Goal: Information Seeking & Learning: Learn about a topic

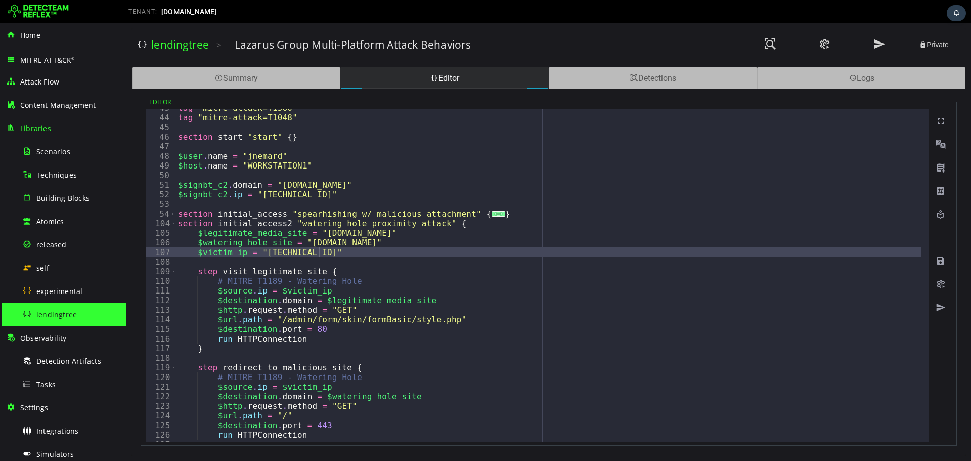
scroll to position [491, 0]
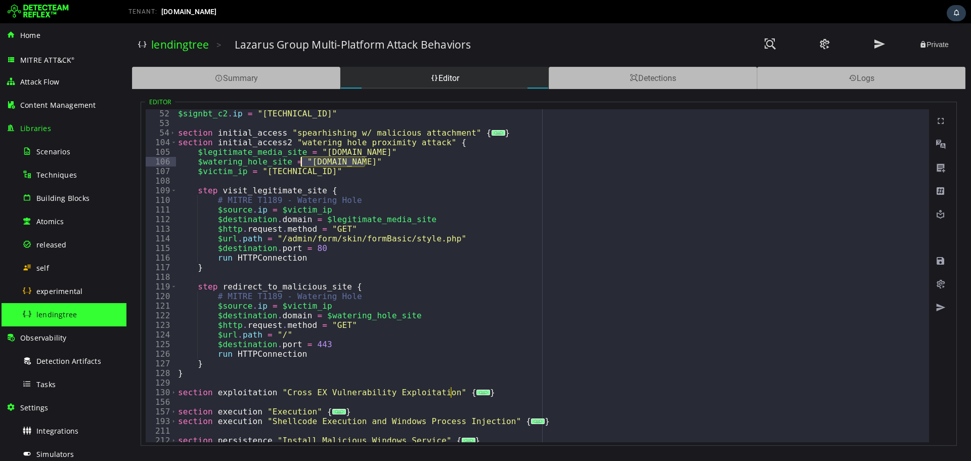
drag, startPoint x: 315, startPoint y: 151, endPoint x: 385, endPoint y: 151, distance: 69.8
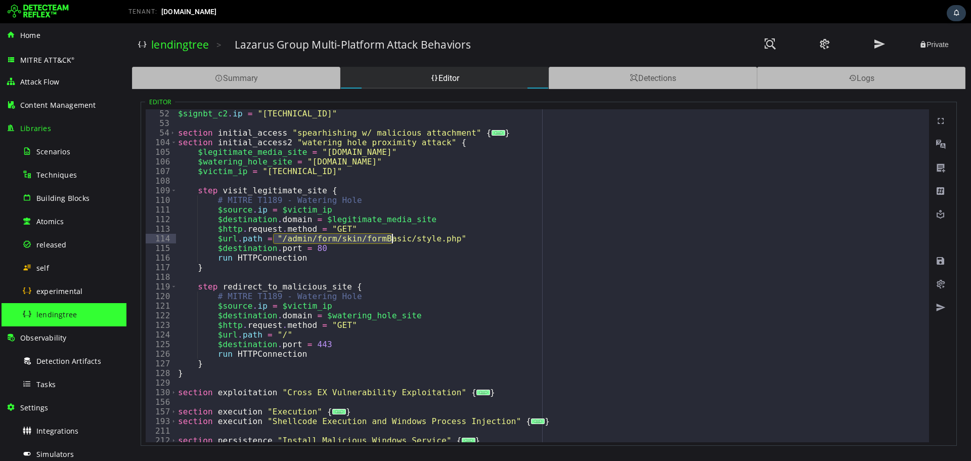
drag, startPoint x: 274, startPoint y: 239, endPoint x: 393, endPoint y: 239, distance: 118.4
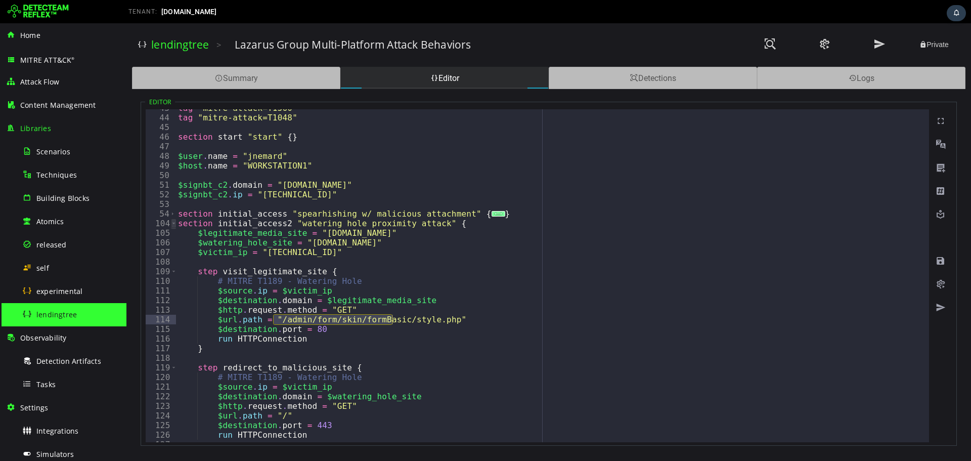
click at [171, 222] on span "Toggle code folding, rows 104 through 128" at bounding box center [174, 224] width 6 height 10
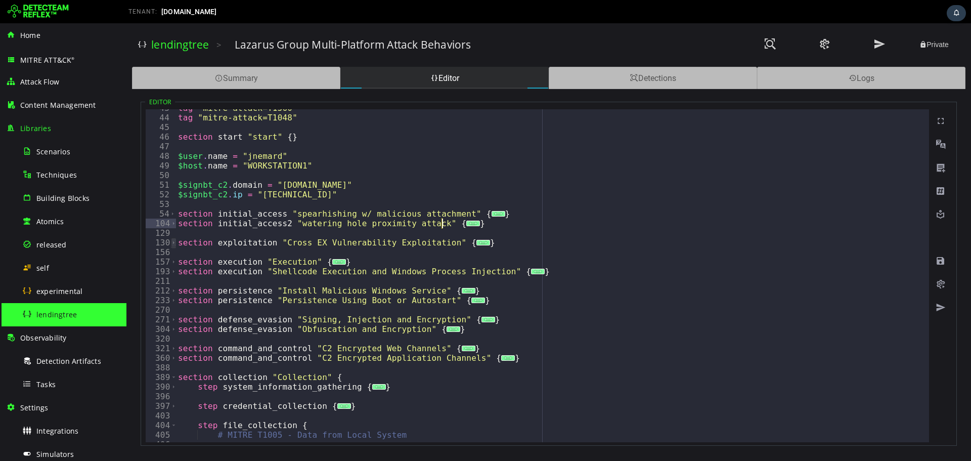
click at [172, 241] on span "Toggle code folding, rows 130 through 155" at bounding box center [174, 243] width 6 height 10
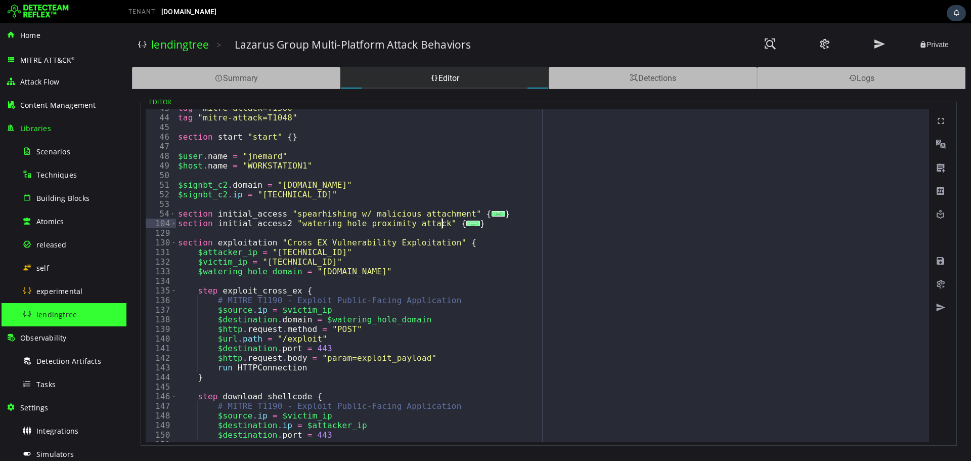
scroll to position [491, 0]
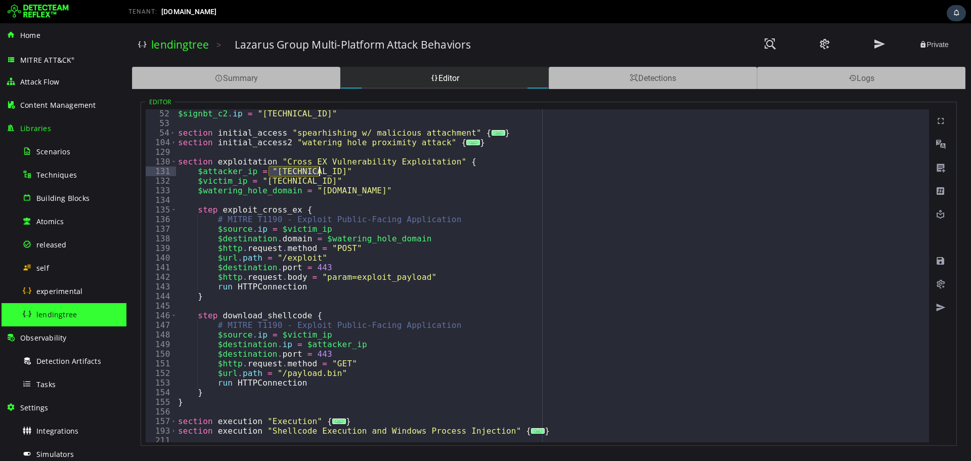
drag, startPoint x: 268, startPoint y: 172, endPoint x: 319, endPoint y: 170, distance: 50.6
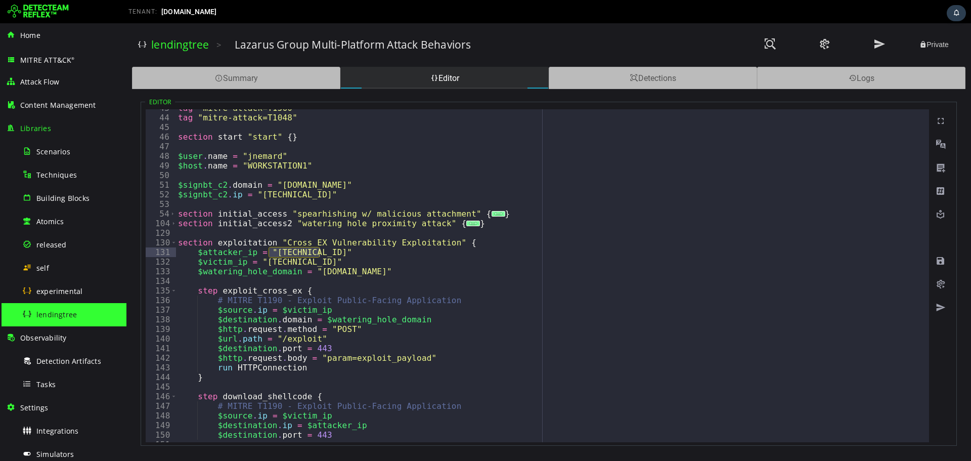
scroll to position [329, 0]
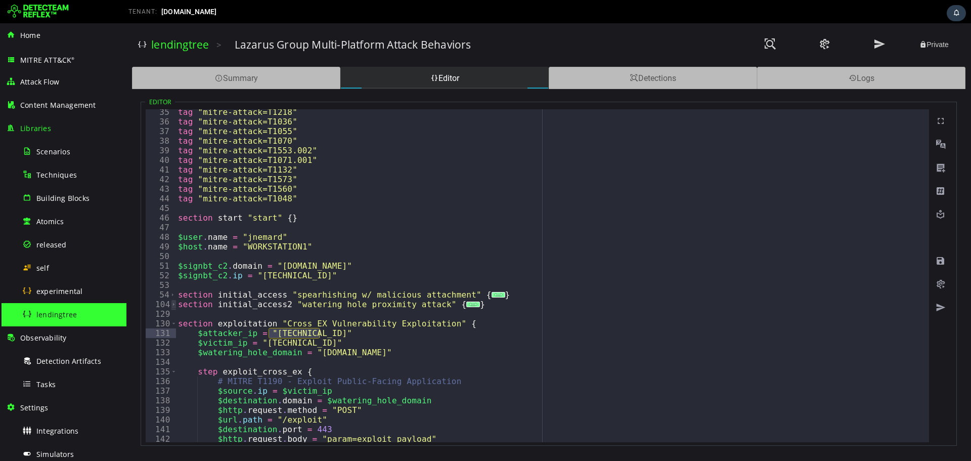
drag, startPoint x: 172, startPoint y: 306, endPoint x: 180, endPoint y: 314, distance: 11.4
click at [172, 306] on span "Toggle code folding, rows 104 through 128" at bounding box center [174, 305] width 6 height 10
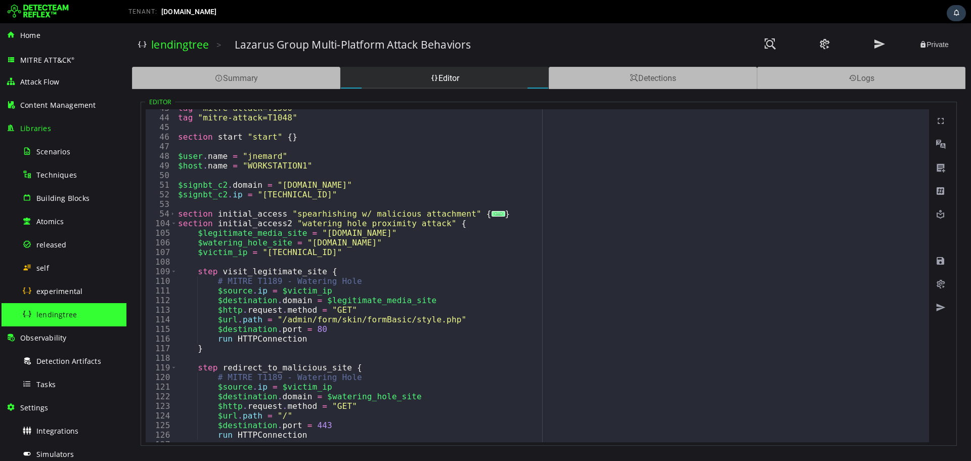
scroll to position [410, 0]
drag, startPoint x: 221, startPoint y: 415, endPoint x: 282, endPoint y: 416, distance: 60.7
type textarea "**********"
click at [172, 221] on span "Toggle code folding, rows 104 through 128" at bounding box center [174, 224] width 6 height 10
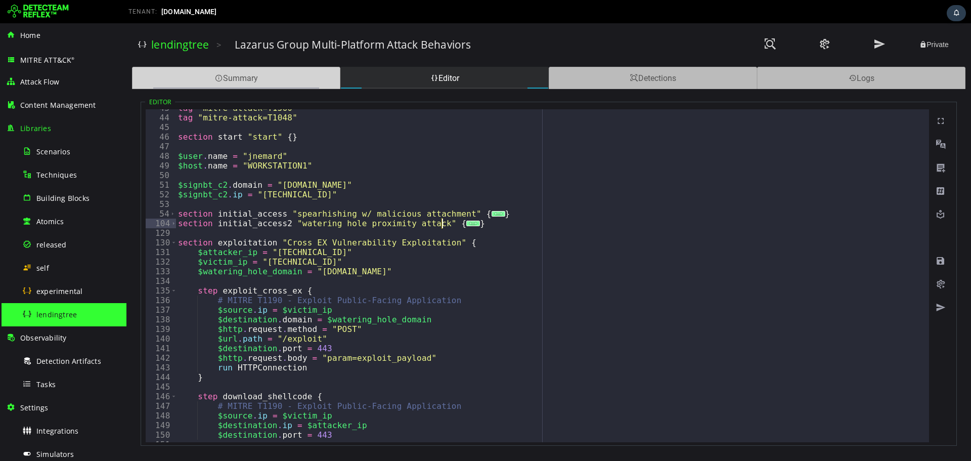
click at [270, 71] on div "Summary" at bounding box center [236, 78] width 208 height 22
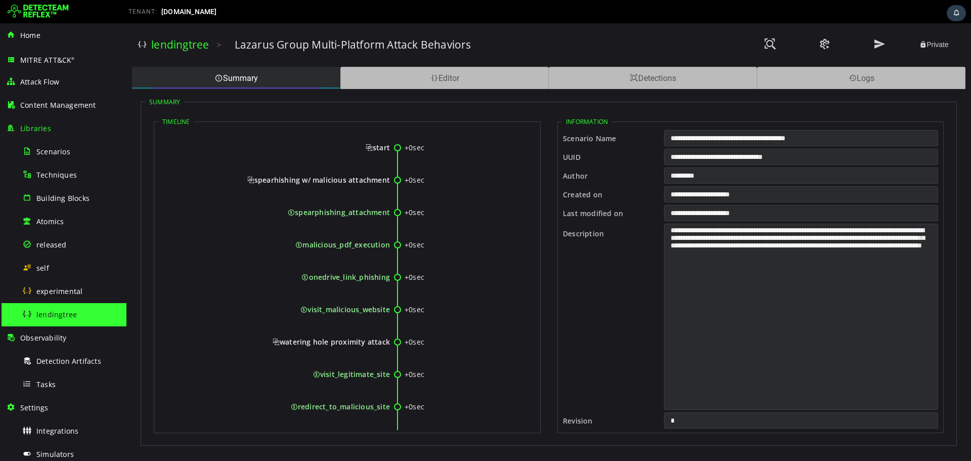
scroll to position [135, 0]
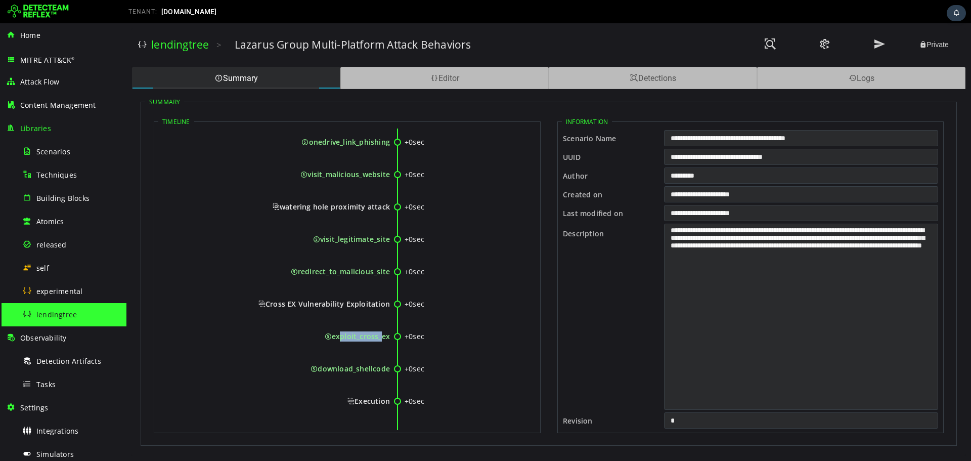
drag, startPoint x: 337, startPoint y: 337, endPoint x: 379, endPoint y: 337, distance: 42.5
click at [379, 337] on span "exploit_cross_ex" at bounding box center [357, 336] width 65 height 10
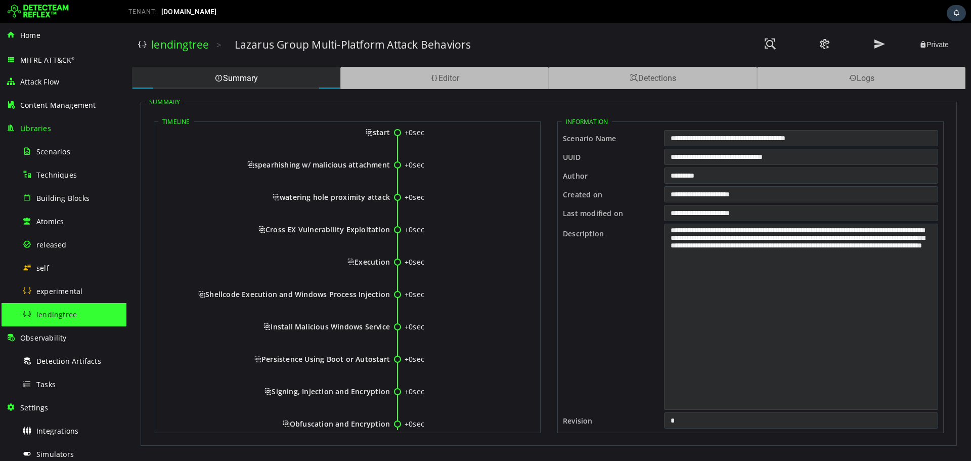
scroll to position [0, 0]
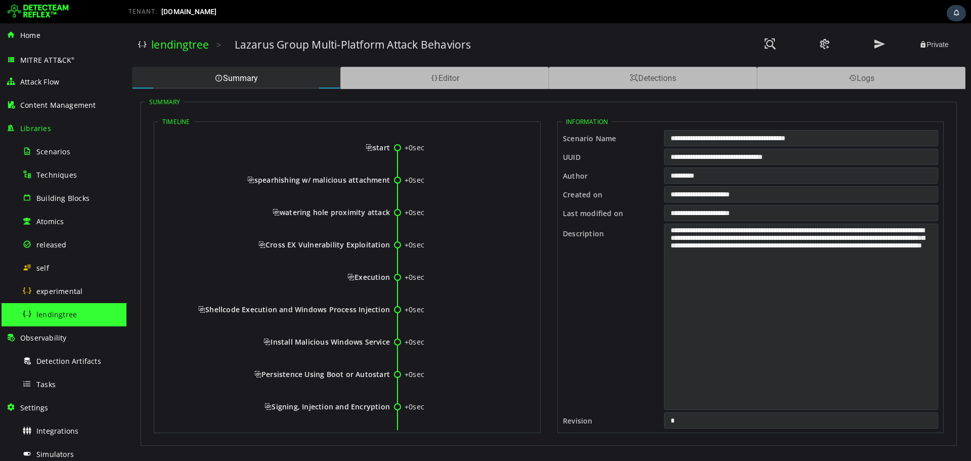
click at [321, 242] on span "Cross EX Vulnerability Exploitation" at bounding box center [325, 245] width 132 height 10
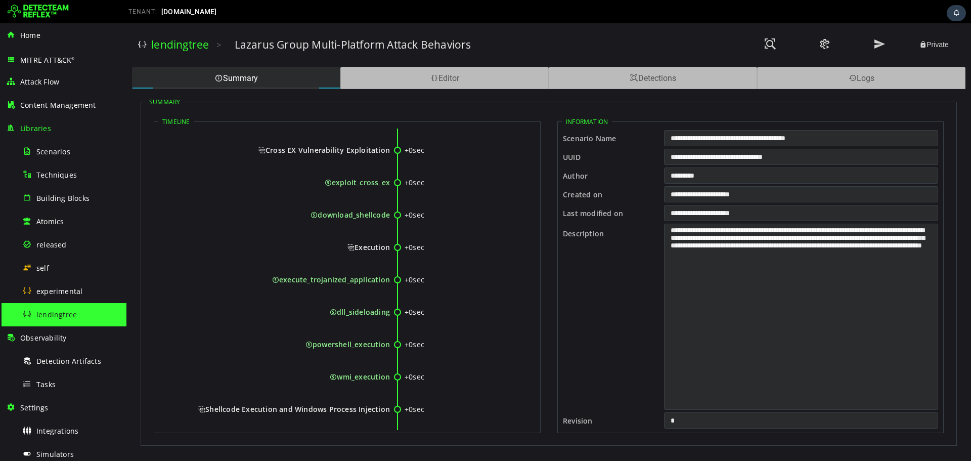
scroll to position [270, 0]
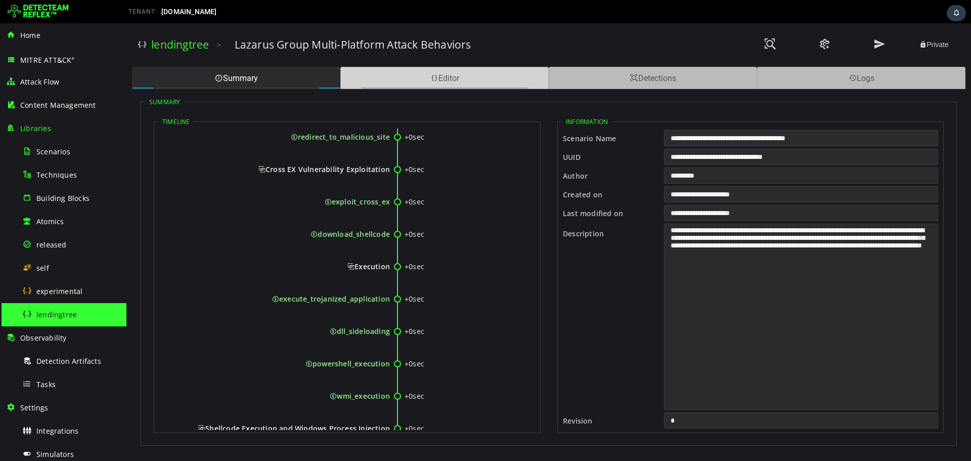
click at [384, 82] on div "Editor" at bounding box center [444, 78] width 208 height 22
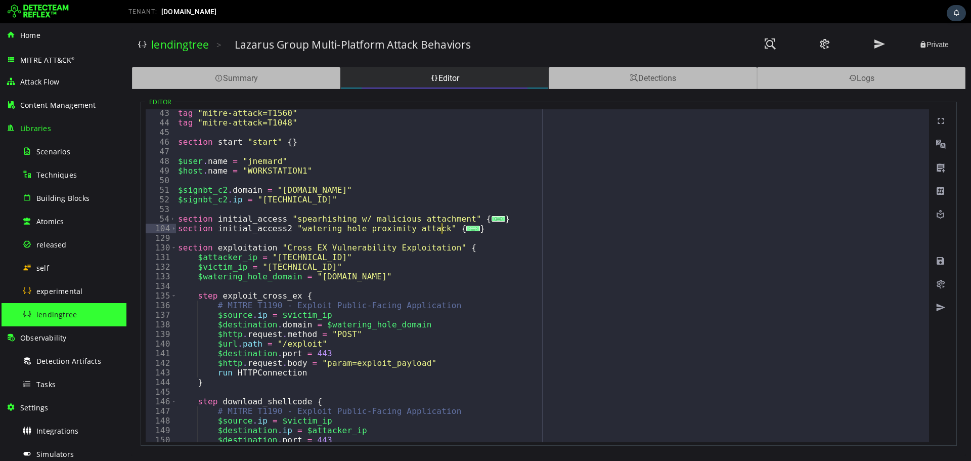
scroll to position [405, 0]
drag, startPoint x: 269, startPoint y: 260, endPoint x: 319, endPoint y: 257, distance: 49.7
drag, startPoint x: 297, startPoint y: 255, endPoint x: 265, endPoint y: 255, distance: 31.9
click at [297, 255] on div "tag "mitre-attack=T1560" tag "mitre-attack=T1048" section start "start" { } $us…" at bounding box center [549, 275] width 746 height 333
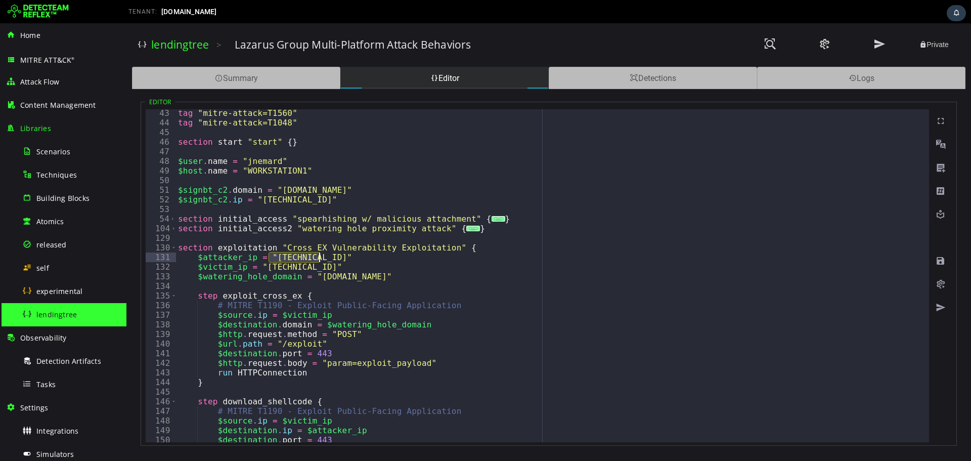
drag, startPoint x: 269, startPoint y: 257, endPoint x: 320, endPoint y: 259, distance: 51.1
click at [275, 257] on div "tag "mitre-attack=T1560" tag "mitre-attack=T1048" section start "start" { } $us…" at bounding box center [549, 275] width 746 height 333
drag, startPoint x: 269, startPoint y: 258, endPoint x: 319, endPoint y: 259, distance: 50.1
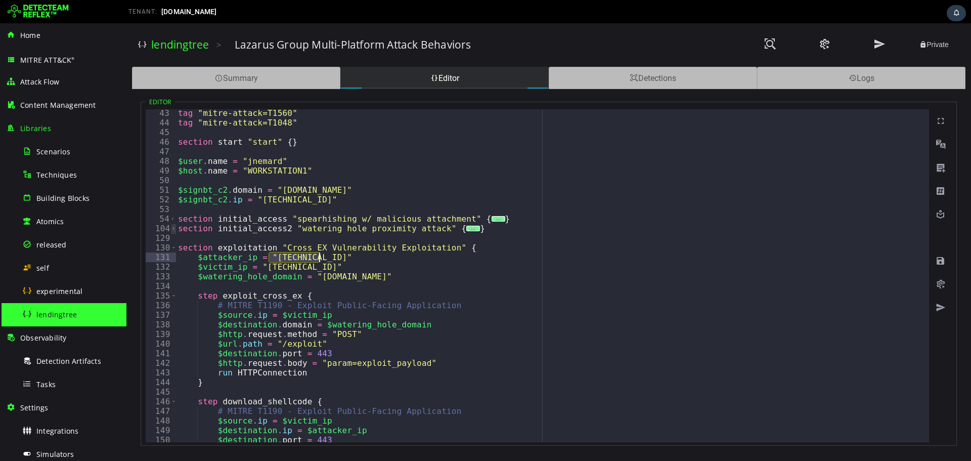
click at [173, 230] on span "Toggle code folding, rows 104 through 128" at bounding box center [174, 229] width 6 height 10
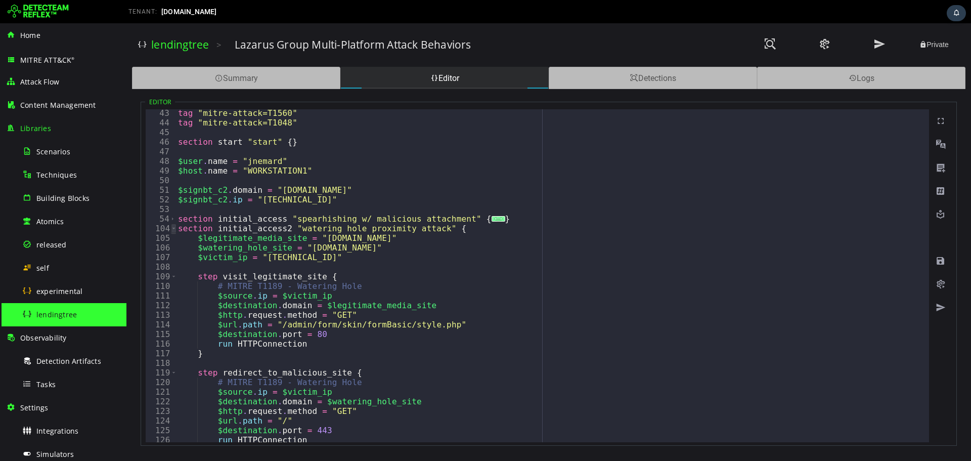
click at [173, 226] on span "Toggle code folding, rows 104 through 128" at bounding box center [174, 229] width 6 height 10
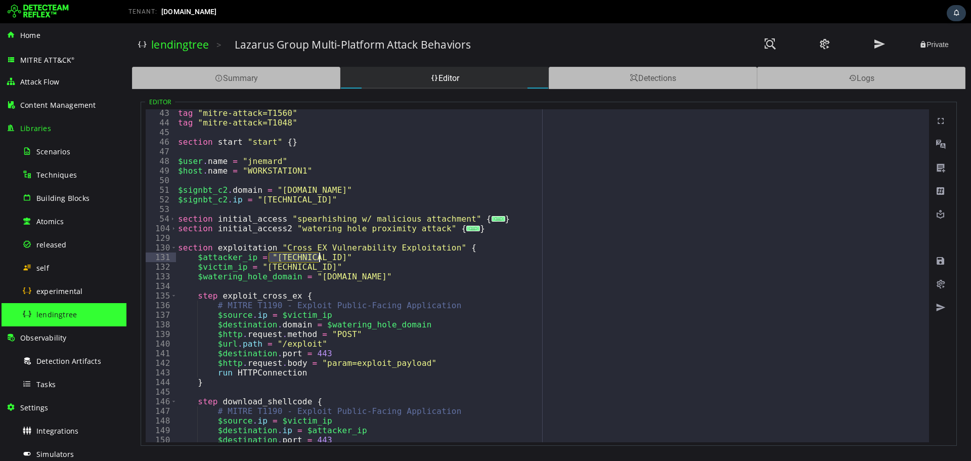
scroll to position [486, 0]
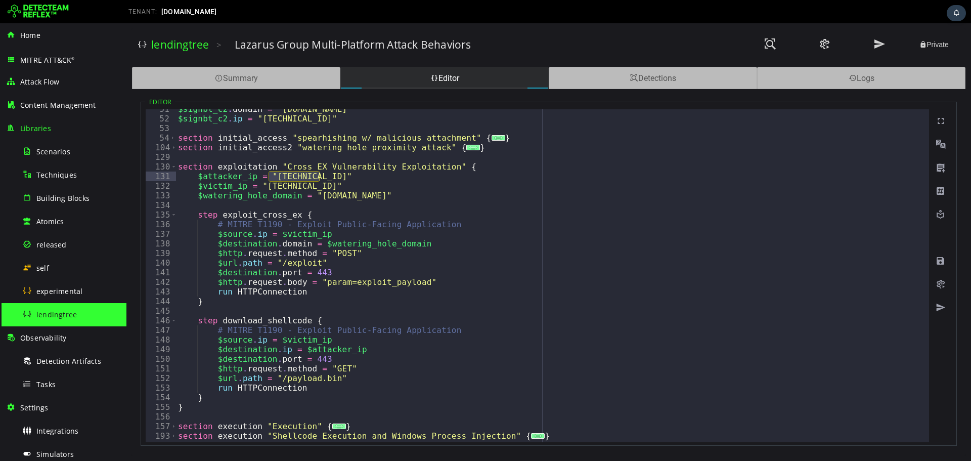
click at [270, 175] on div "$signbt_c2 . domain = "[DOMAIN_NAME]" $signbt_c2 . ip = "[TECHNICAL_ID]" sectio…" at bounding box center [549, 275] width 746 height 333
drag, startPoint x: 270, startPoint y: 175, endPoint x: 320, endPoint y: 175, distance: 49.6
drag, startPoint x: 281, startPoint y: 261, endPoint x: 310, endPoint y: 262, distance: 28.9
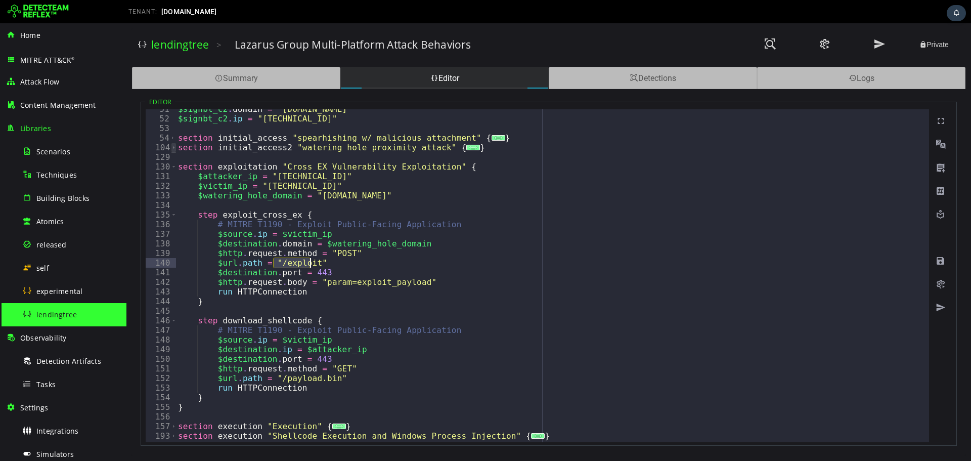
click at [173, 149] on span "Toggle code folding, rows 104 through 128" at bounding box center [174, 148] width 6 height 10
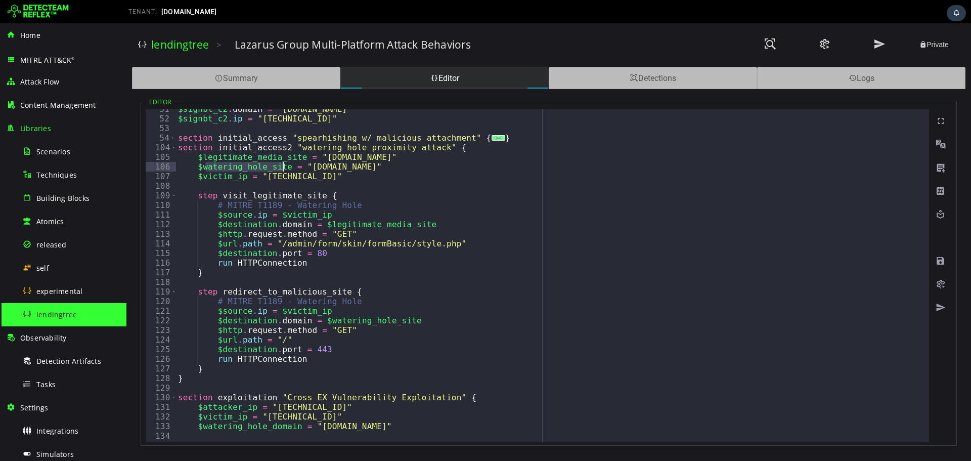
drag, startPoint x: 203, startPoint y: 165, endPoint x: 281, endPoint y: 169, distance: 78.0
click at [173, 150] on span "Toggle code folding, rows 104 through 128" at bounding box center [174, 148] width 6 height 10
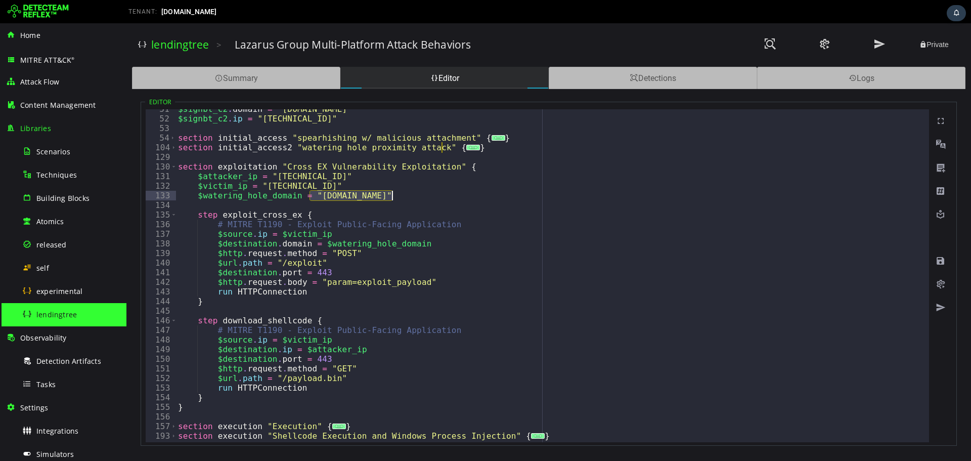
drag, startPoint x: 311, startPoint y: 196, endPoint x: 391, endPoint y: 196, distance: 79.9
drag, startPoint x: 329, startPoint y: 381, endPoint x: 273, endPoint y: 380, distance: 56.2
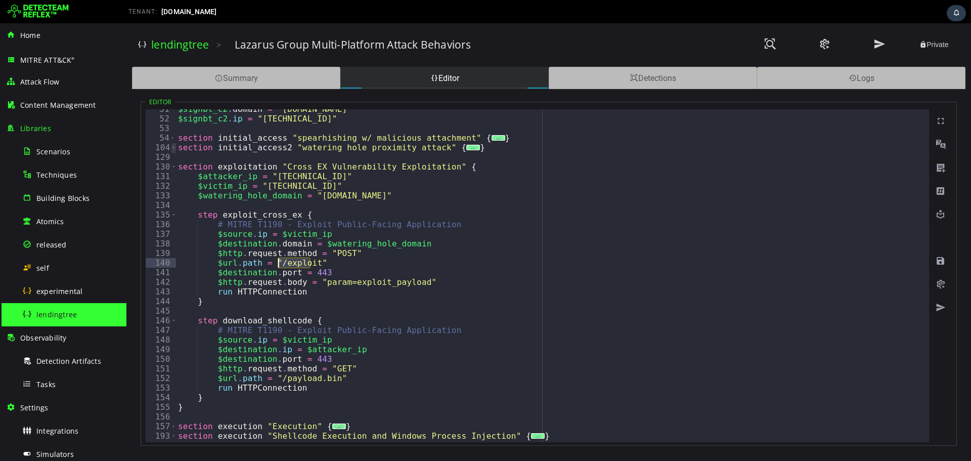
click at [172, 147] on span "Toggle code folding, rows 104 through 128" at bounding box center [174, 148] width 6 height 10
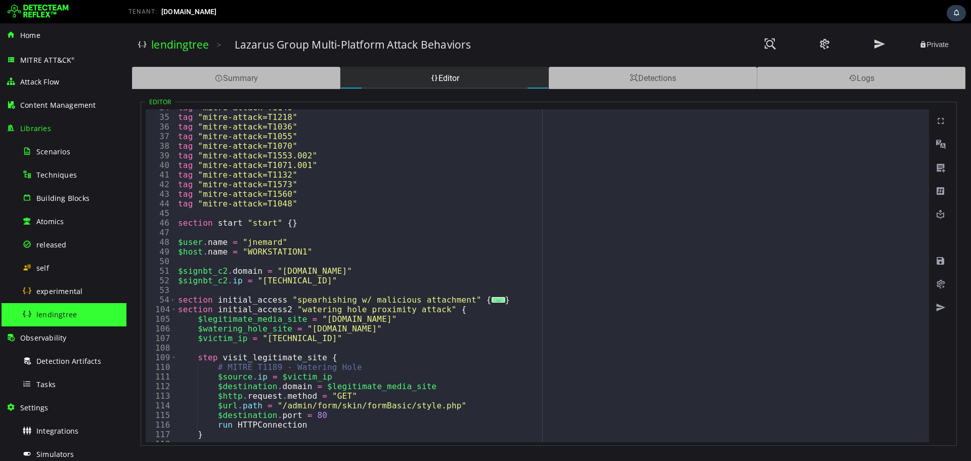
scroll to position [324, 0]
click at [172, 302] on span "Toggle code folding, rows 54 through 103" at bounding box center [173, 300] width 6 height 10
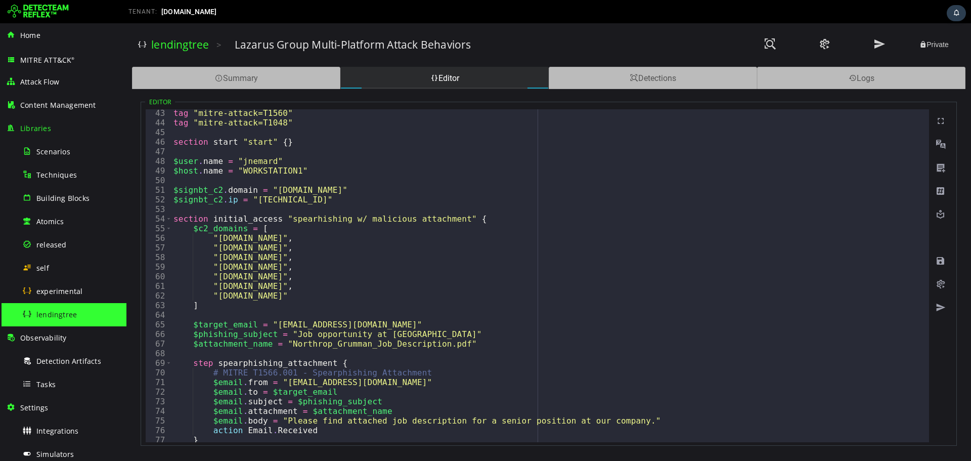
scroll to position [243, 0]
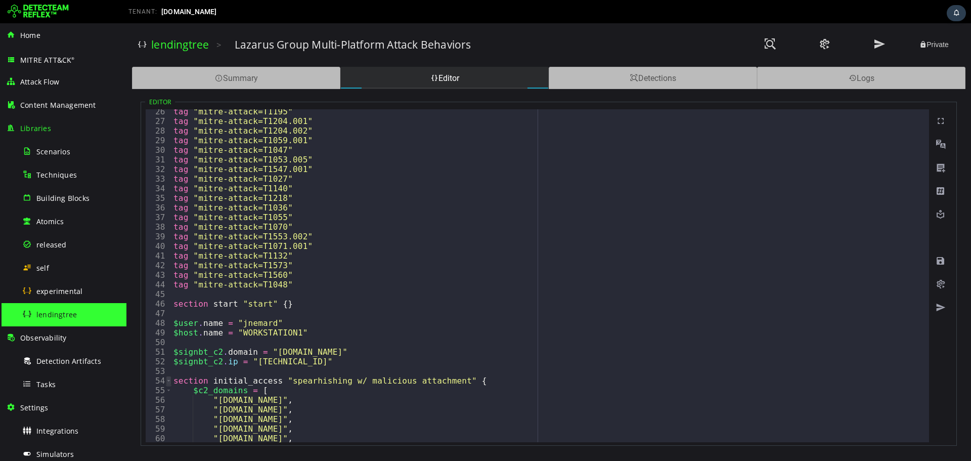
click at [170, 380] on span "Toggle code folding, rows 54 through 103" at bounding box center [169, 381] width 6 height 10
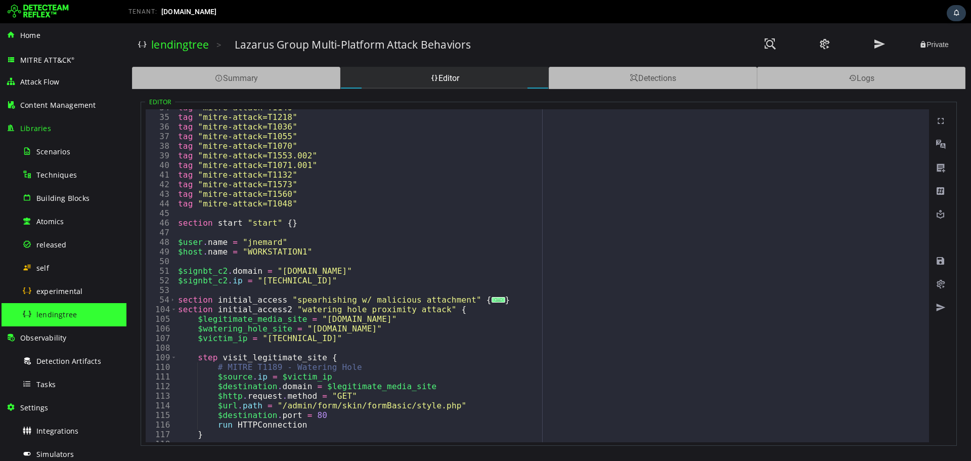
scroll to position [324, 0]
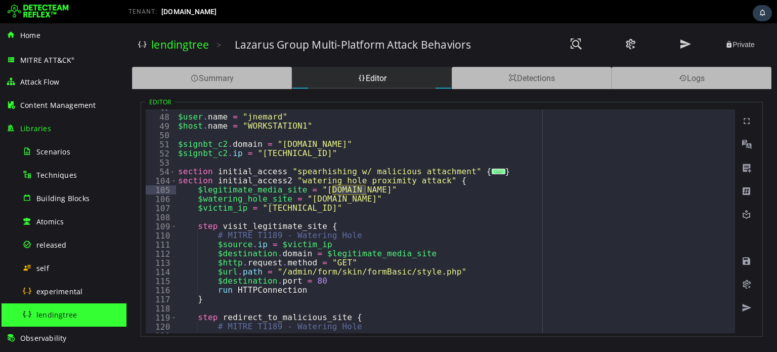
scroll to position [506, 0]
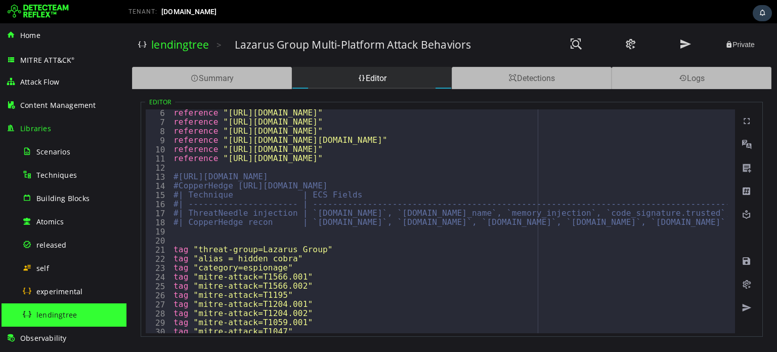
scroll to position [0, 0]
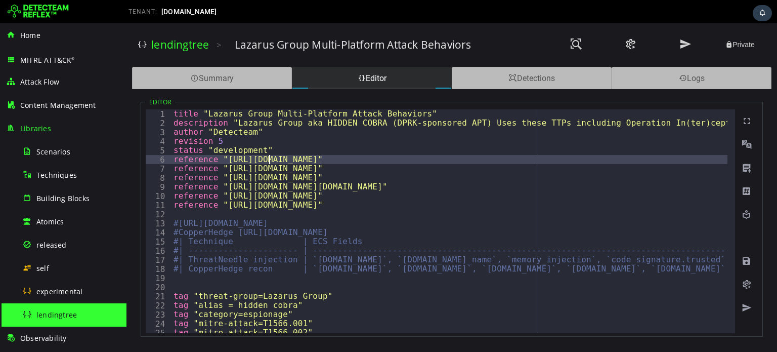
type textarea "**********"
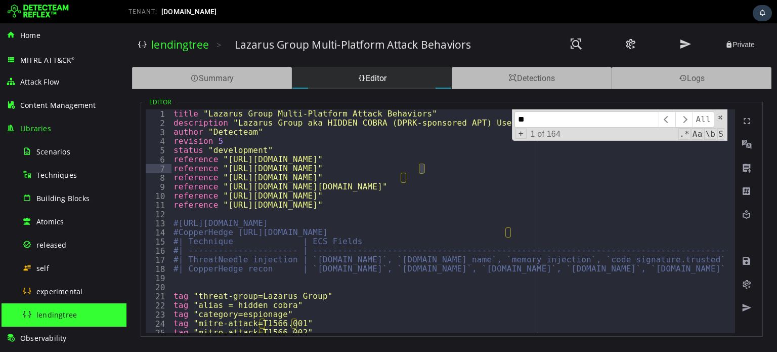
scroll to position [256, 0]
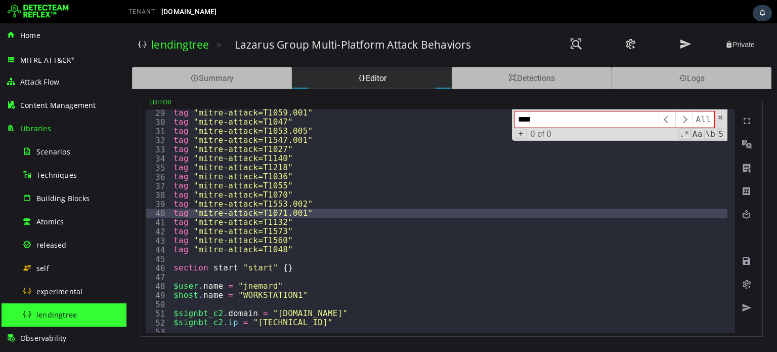
type input "****"
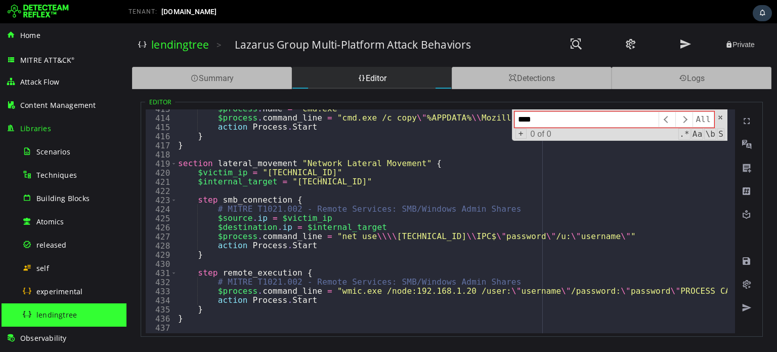
scroll to position [1216, 0]
click at [717, 118] on span at bounding box center [720, 117] width 7 height 7
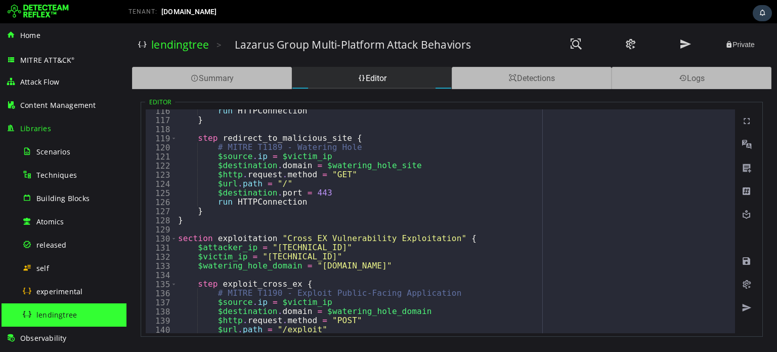
scroll to position [604, 0]
drag, startPoint x: 270, startPoint y: 245, endPoint x: 318, endPoint y: 245, distance: 48.6
type textarea "**********"
